Goal: Register for event/course

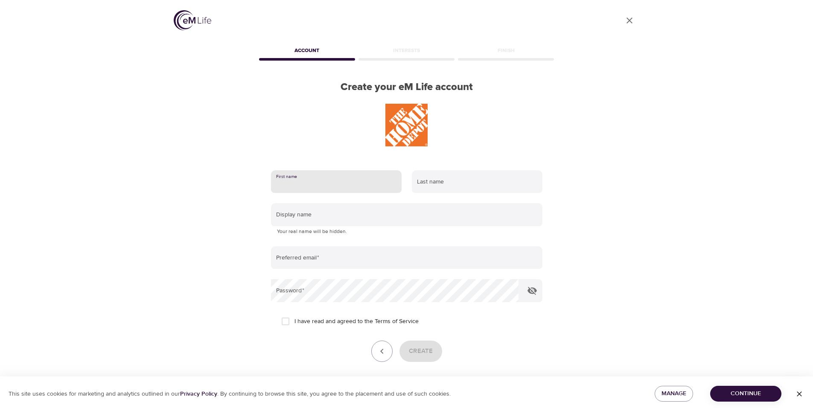
click at [339, 189] on input "text" at bounding box center [336, 181] width 131 height 23
type input "[PERSON_NAME]"
type input "a"
type input "[PERSON_NAME]"
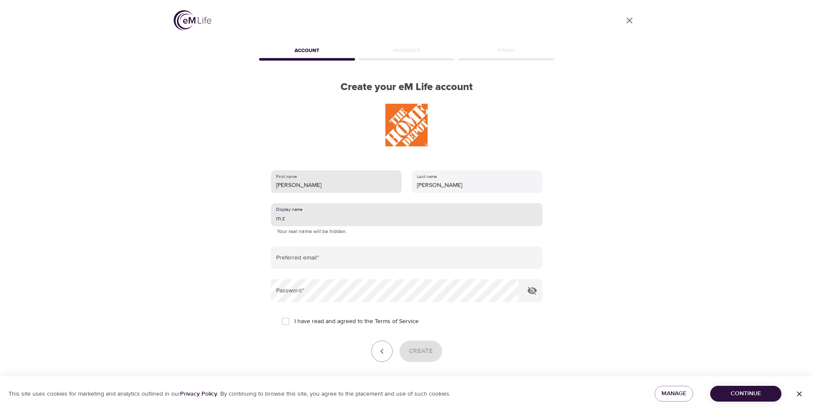
type input "m.z"
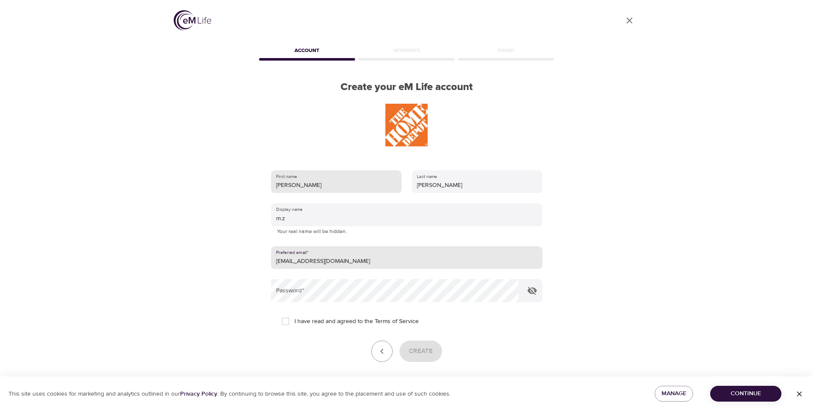
type input "[EMAIL_ADDRESS][DOMAIN_NAME]"
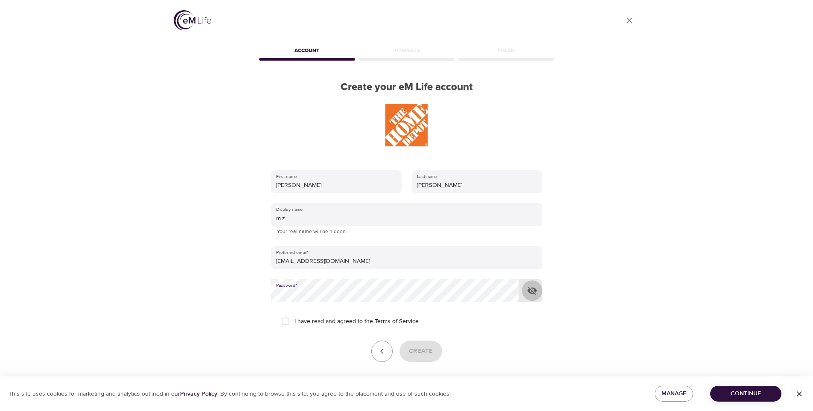
click at [536, 290] on icon "button" at bounding box center [531, 291] width 9 height 8
click at [287, 321] on input "I have read and agreed to the Terms of Service" at bounding box center [285, 321] width 18 height 18
checkbox input "true"
click at [418, 350] on span "Create" at bounding box center [421, 351] width 24 height 11
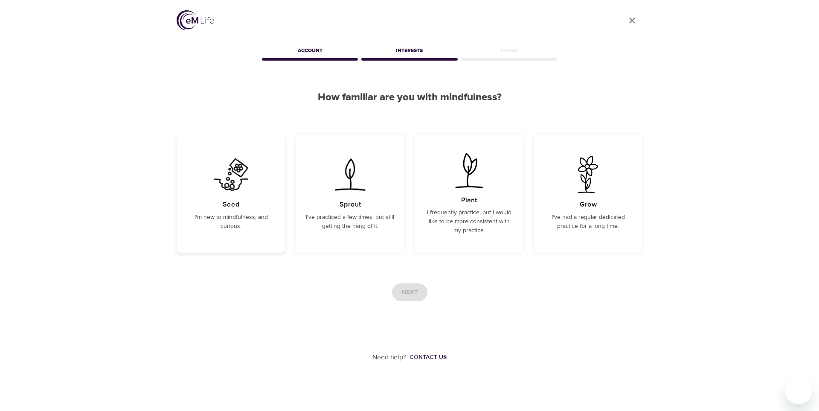
click at [253, 175] on div "Seed I'm new to mindfulness, and curious." at bounding box center [231, 193] width 109 height 118
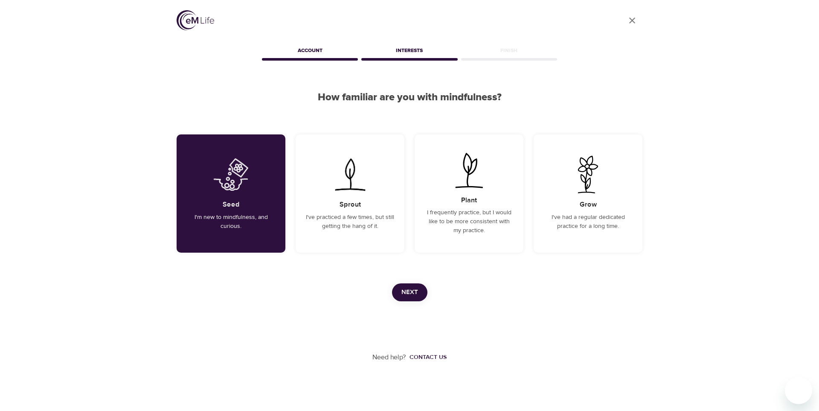
click at [409, 290] on span "Next" at bounding box center [410, 292] width 17 height 11
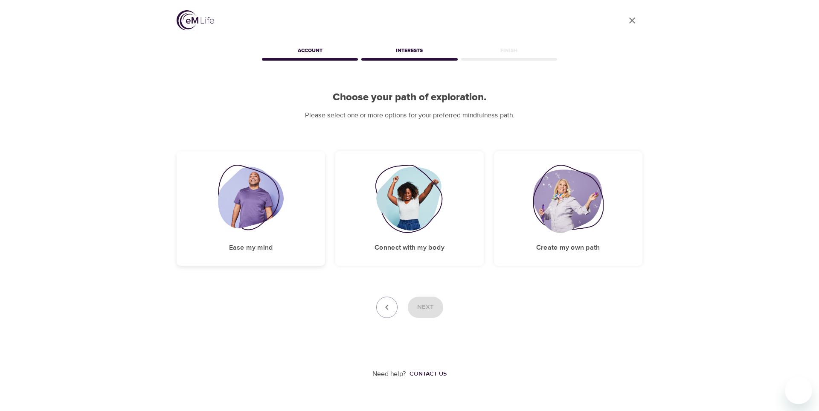
click at [247, 198] on img at bounding box center [251, 199] width 66 height 68
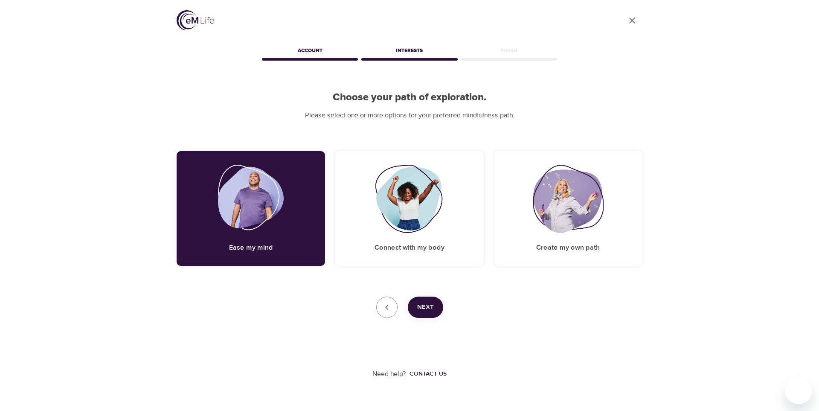
click at [414, 302] on button "Next" at bounding box center [425, 307] width 35 height 21
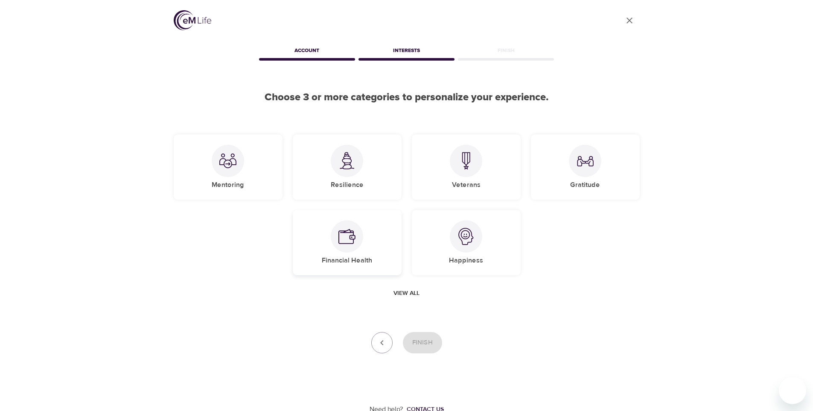
click at [366, 241] on div "Financial Health" at bounding box center [347, 242] width 109 height 65
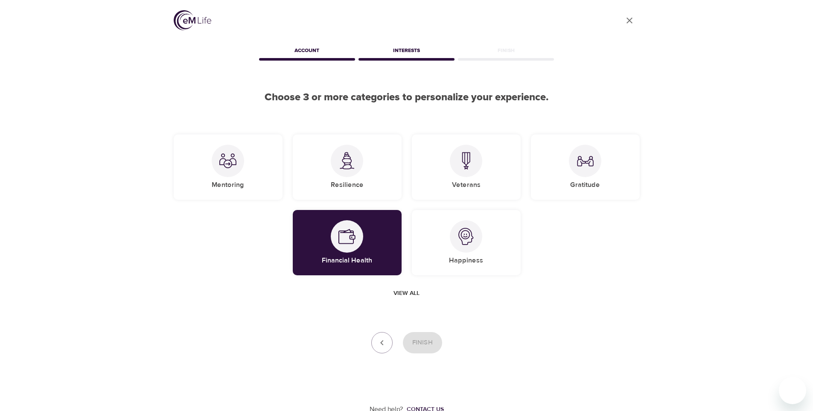
click at [399, 292] on span "View all" at bounding box center [406, 293] width 26 height 11
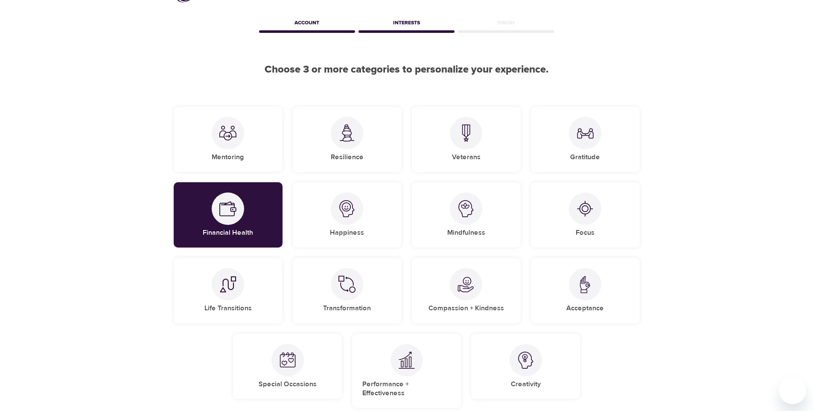
scroll to position [43, 0]
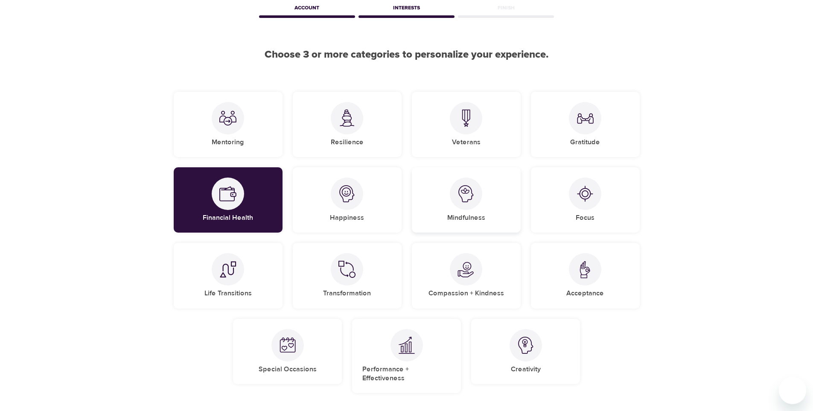
click at [443, 207] on div "Mindfulness" at bounding box center [466, 199] width 109 height 65
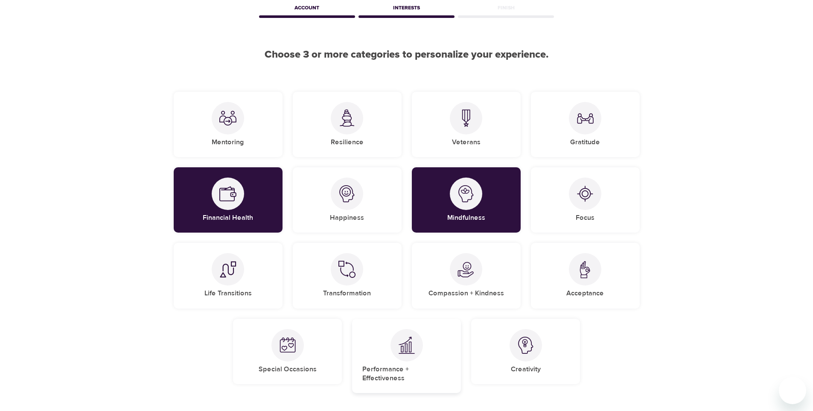
click at [440, 356] on div "Performance + Effectiveness" at bounding box center [406, 356] width 109 height 75
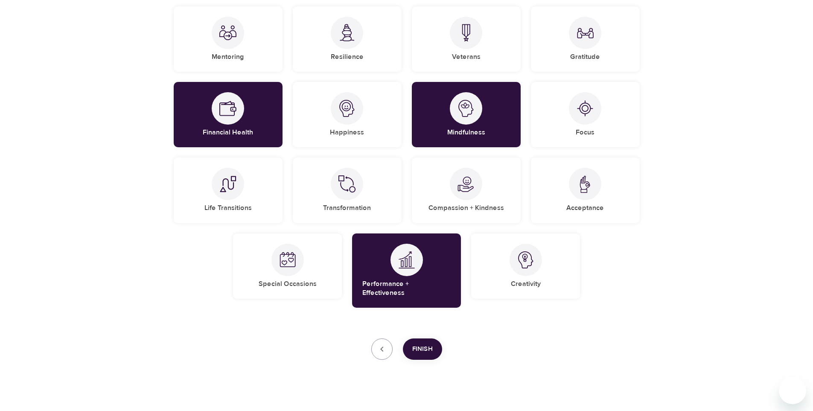
scroll to position [129, 0]
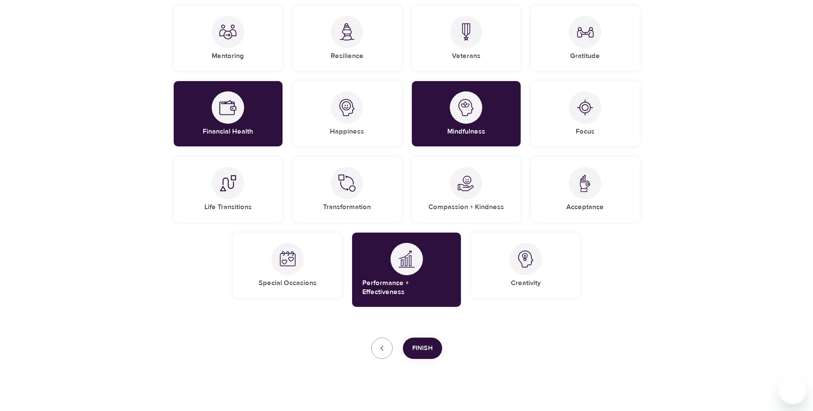
click at [424, 343] on span "Finish" at bounding box center [422, 348] width 20 height 11
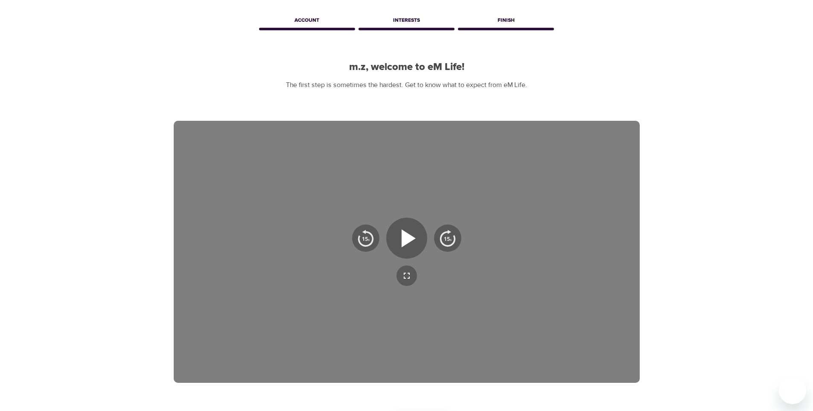
scroll to position [85, 0]
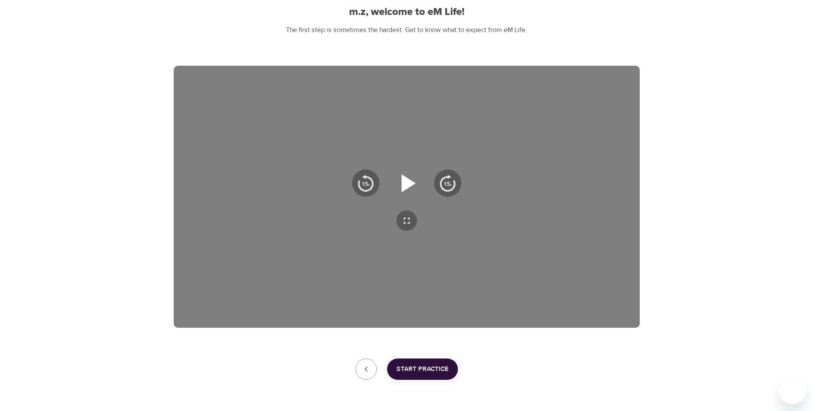
click at [416, 183] on icon "button" at bounding box center [406, 183] width 31 height 31
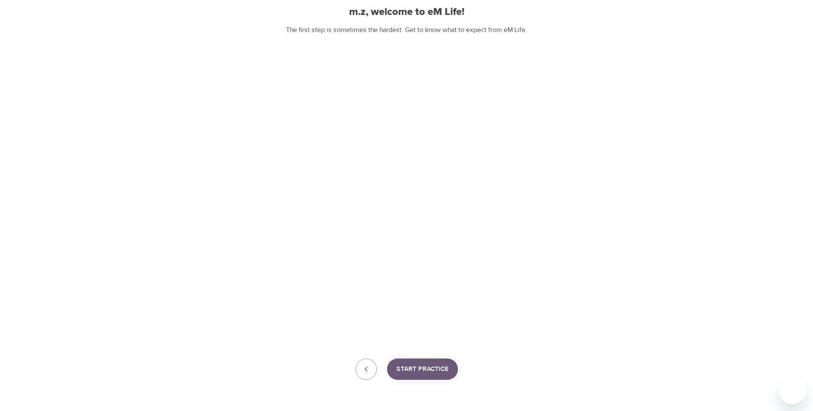
click at [431, 373] on span "Start Practice" at bounding box center [422, 369] width 52 height 11
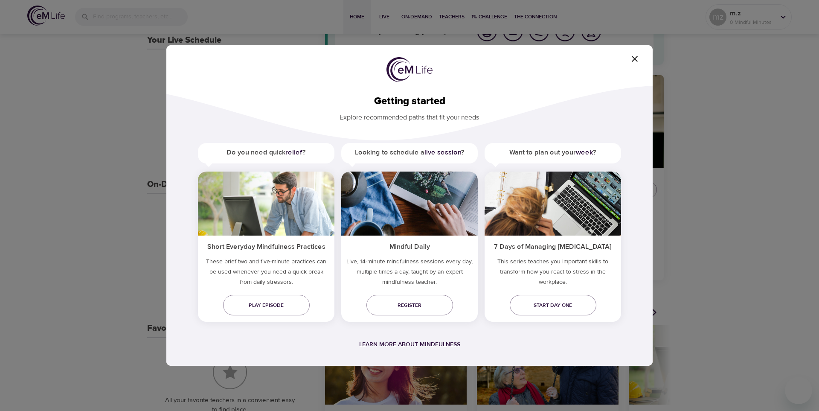
click at [632, 64] on icon "button" at bounding box center [635, 59] width 10 height 10
click at [637, 60] on icon "button" at bounding box center [635, 59] width 10 height 10
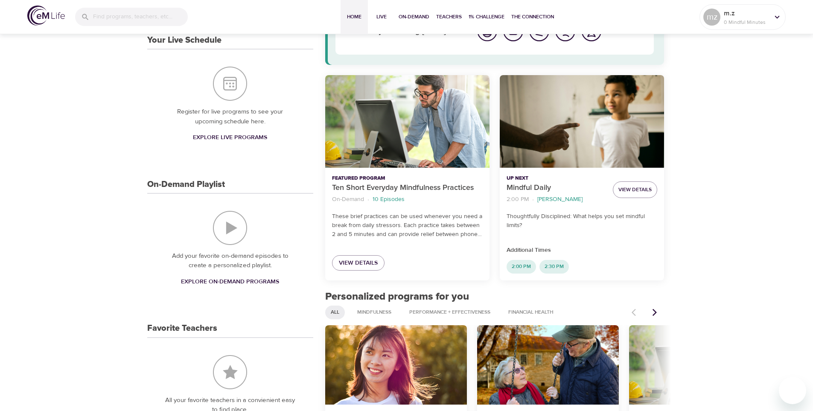
click at [627, 58] on div "eM Life Assistant Discover programs just for you in two steps How are you feeli…" at bounding box center [494, 14] width 339 height 101
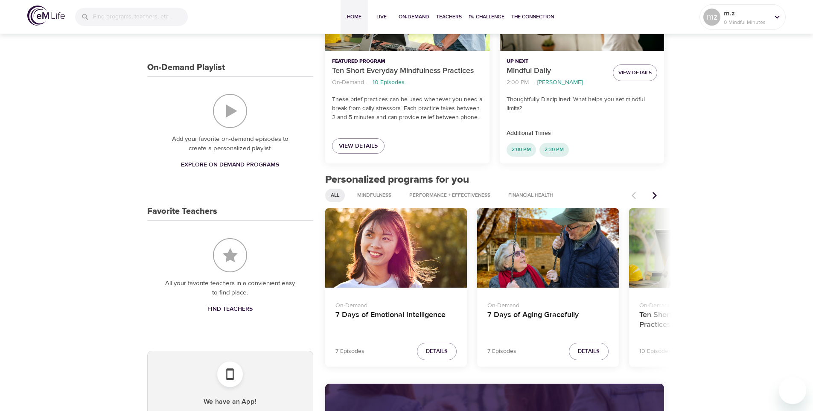
scroll to position [256, 0]
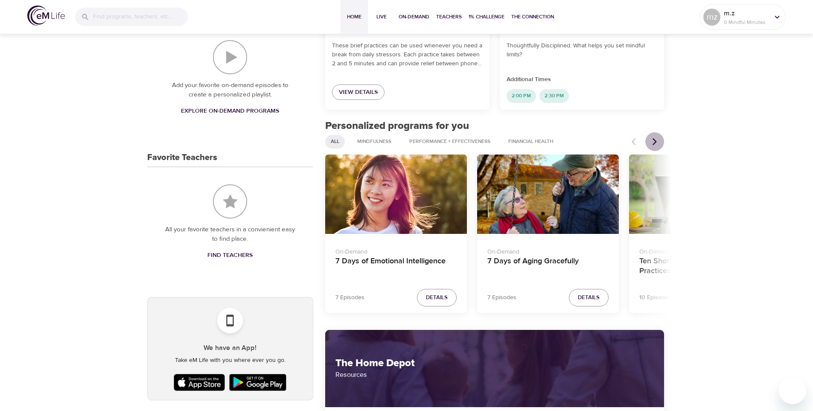
click at [654, 140] on icon "Next items" at bounding box center [654, 141] width 9 height 9
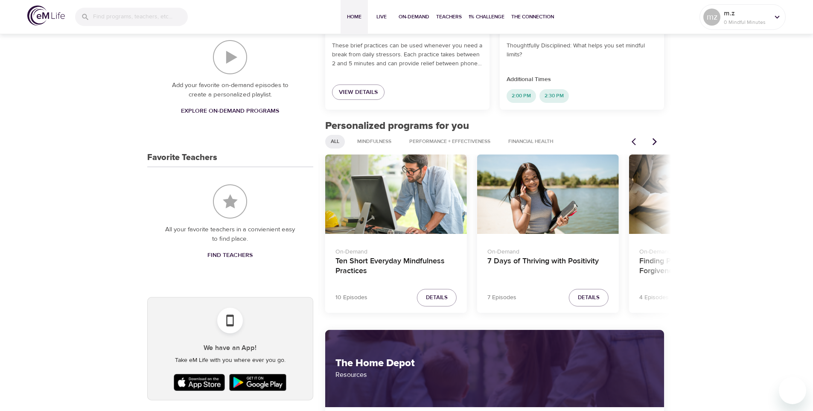
click at [654, 140] on icon "Next items" at bounding box center [654, 141] width 9 height 9
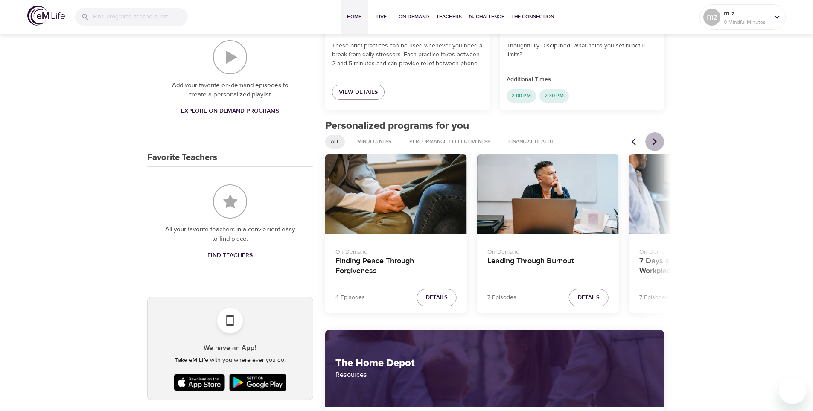
click at [654, 140] on icon "Next items" at bounding box center [654, 141] width 9 height 9
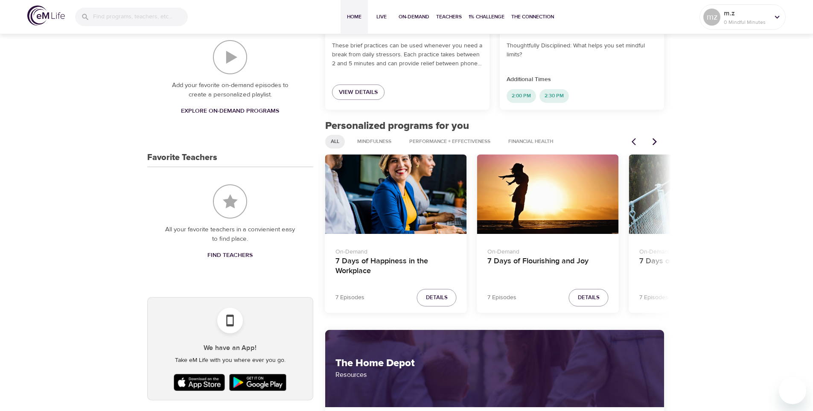
click at [530, 207] on div "7 Days of Flourishing and Joy" at bounding box center [548, 194] width 142 height 80
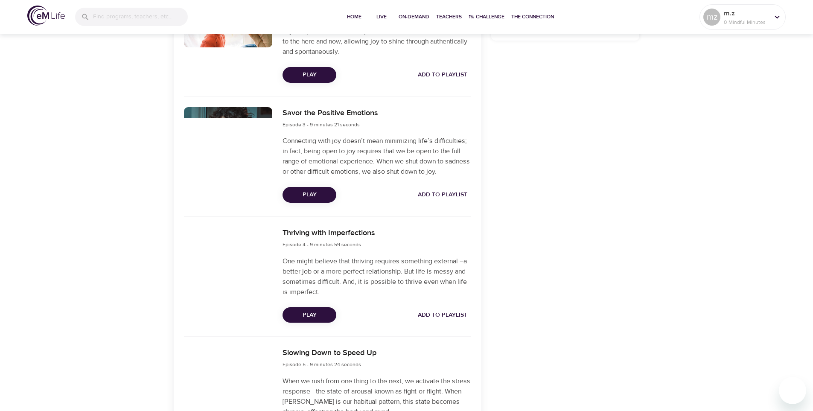
scroll to position [469, 0]
